Goal: Task Accomplishment & Management: Manage account settings

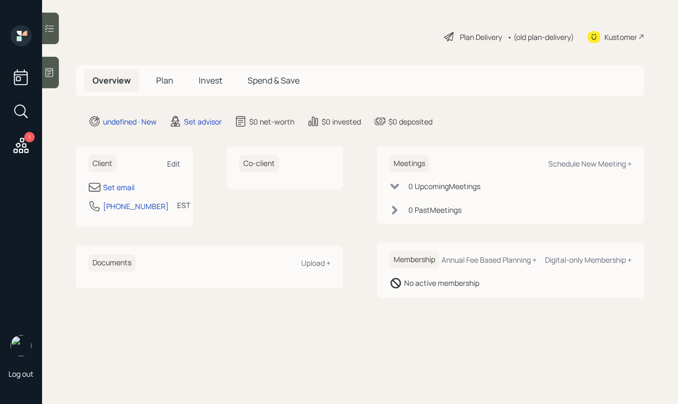
click at [178, 168] on div "Edit" at bounding box center [173, 164] width 13 height 10
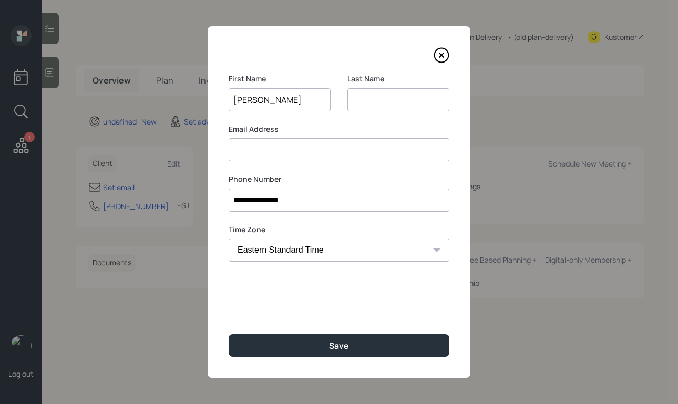
type input "Wendy"
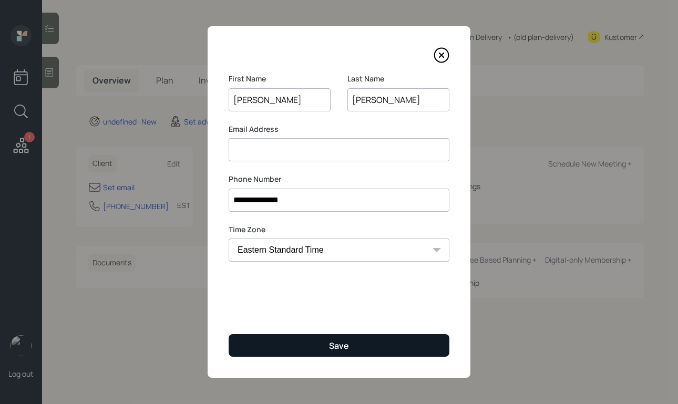
type input "Greene"
click at [278, 339] on button "Save" at bounding box center [339, 345] width 221 height 23
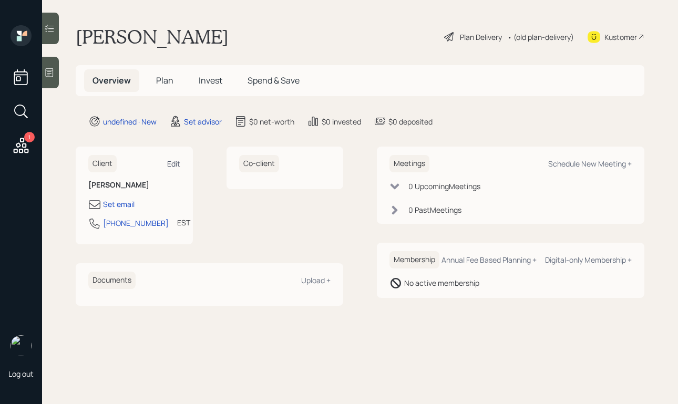
click at [175, 164] on div "Edit" at bounding box center [173, 164] width 13 height 10
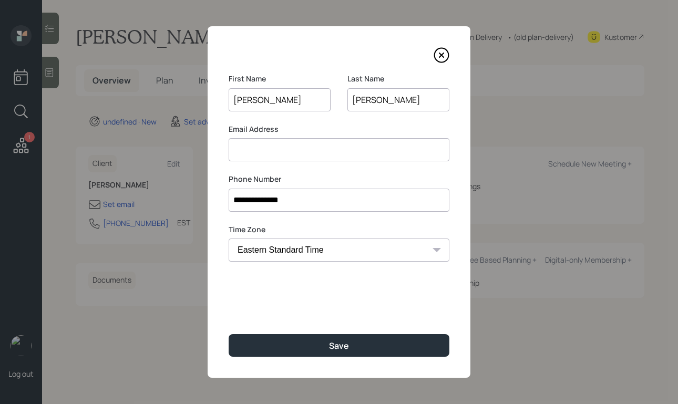
click at [263, 139] on input at bounding box center [339, 149] width 221 height 23
type input "wygreen"
click at [384, 100] on input "Greene" at bounding box center [398, 99] width 102 height 23
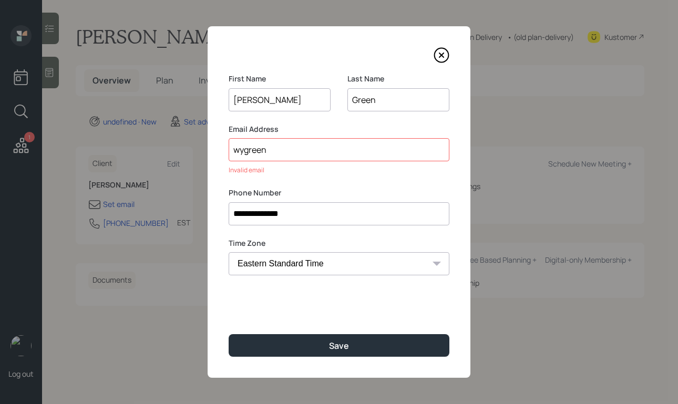
type input "Green"
click at [342, 153] on input "wygreen" at bounding box center [339, 149] width 221 height 23
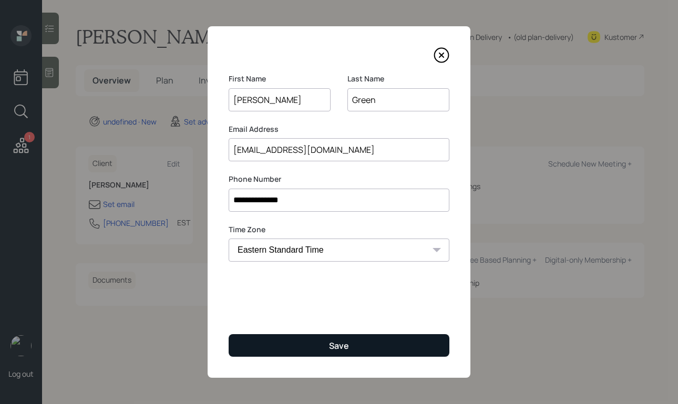
type input "[EMAIL_ADDRESS][DOMAIN_NAME]"
click at [309, 334] on button "Save" at bounding box center [339, 345] width 221 height 23
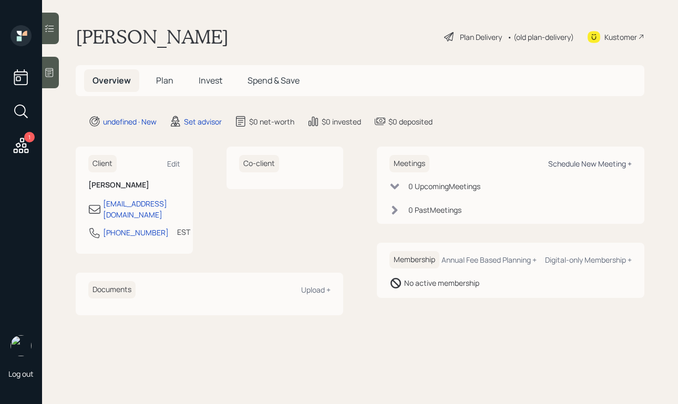
click at [588, 166] on div "Schedule New Meeting +" at bounding box center [590, 164] width 84 height 10
select select "round-robin"
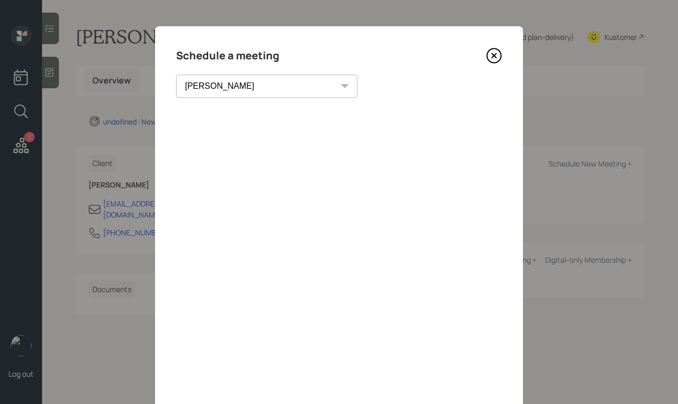
click at [497, 56] on icon at bounding box center [494, 56] width 16 height 16
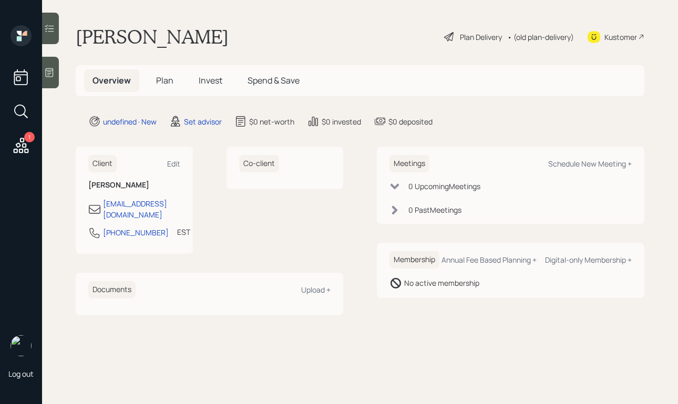
click at [57, 73] on div at bounding box center [50, 73] width 17 height 32
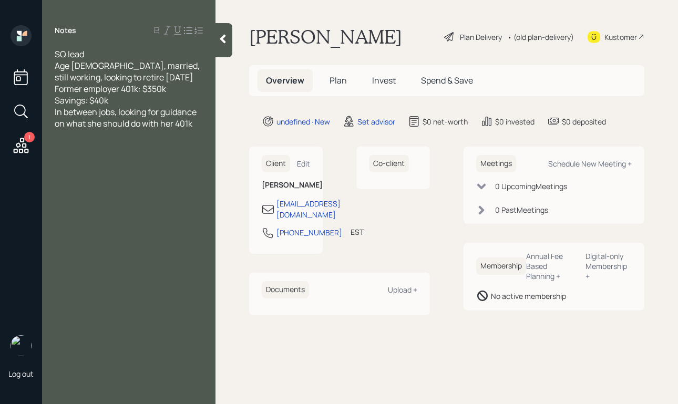
click at [167, 101] on div "Savings: $40k" at bounding box center [129, 101] width 148 height 12
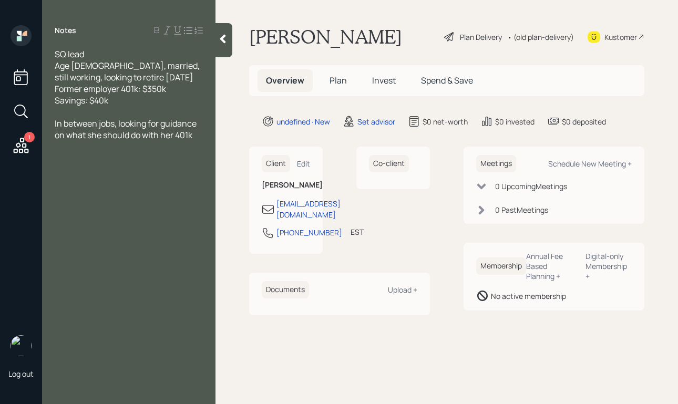
click at [230, 42] on div at bounding box center [223, 40] width 17 height 34
